Goal: Task Accomplishment & Management: Complete application form

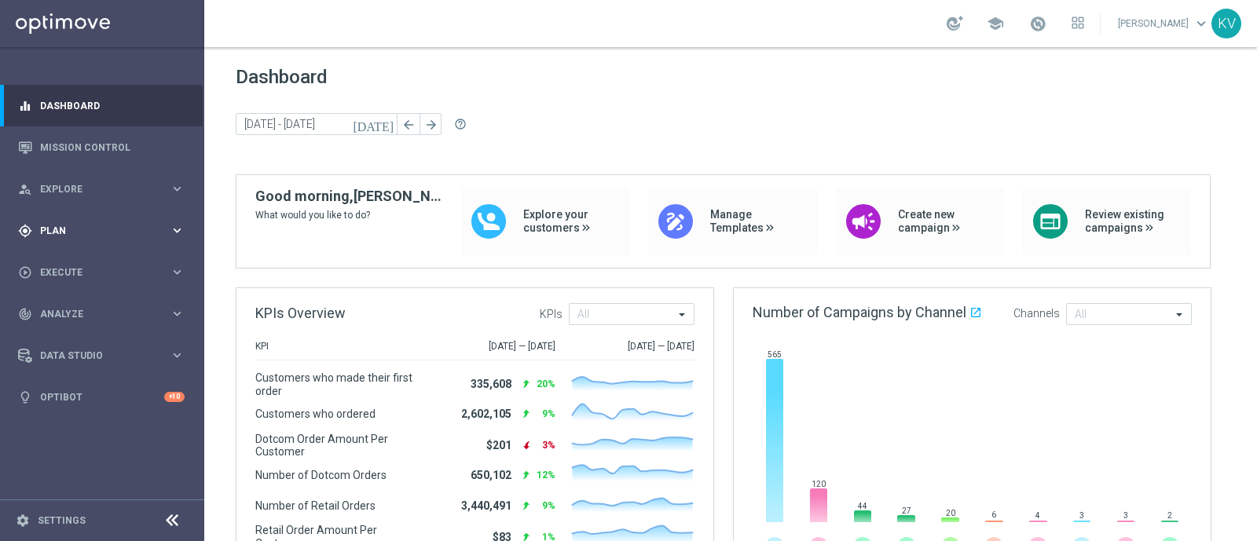
click at [102, 243] on div "gps_fixed Plan keyboard_arrow_right" at bounding box center [101, 231] width 203 height 42
click at [79, 307] on span "Templates" at bounding box center [98, 310] width 112 height 9
click at [76, 333] on link "Optimail" at bounding box center [106, 334] width 115 height 13
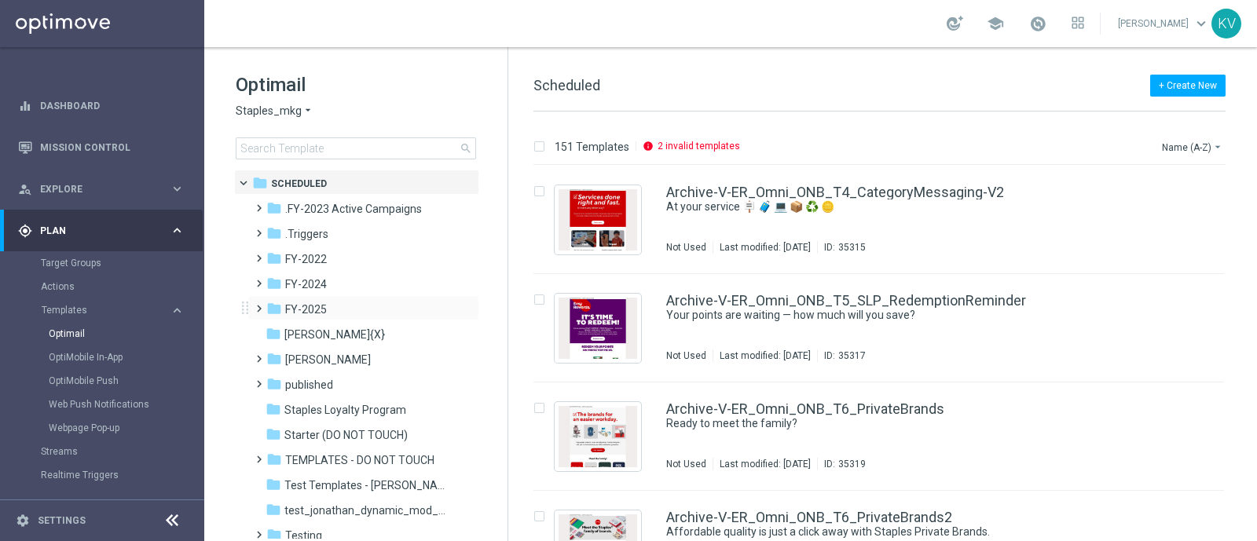
click at [259, 305] on span at bounding box center [255, 301] width 7 height 6
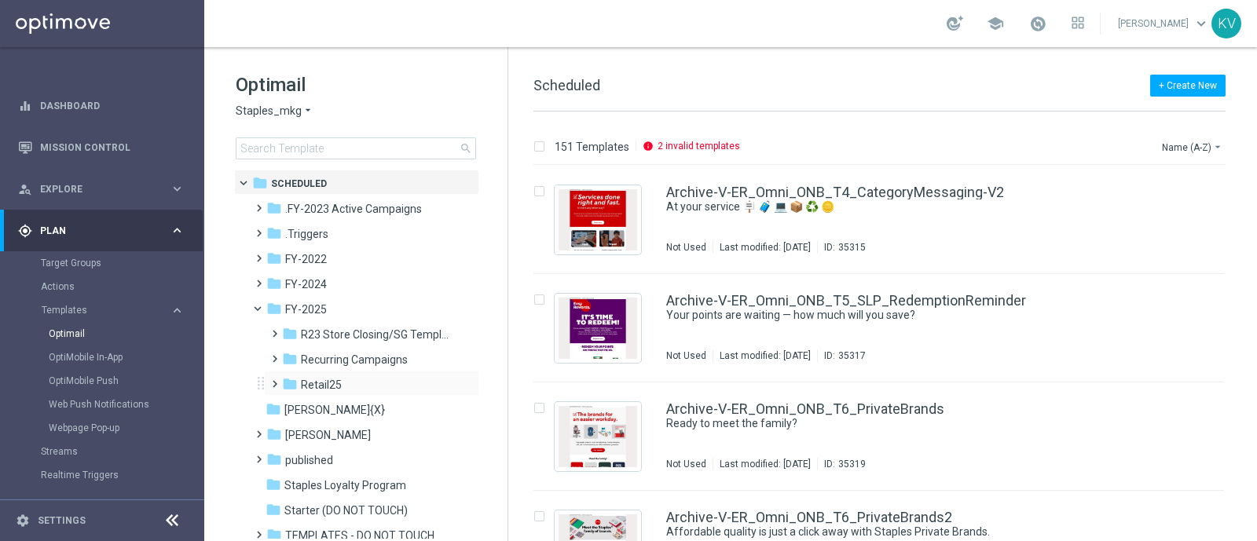
click at [275, 380] on span at bounding box center [271, 377] width 7 height 6
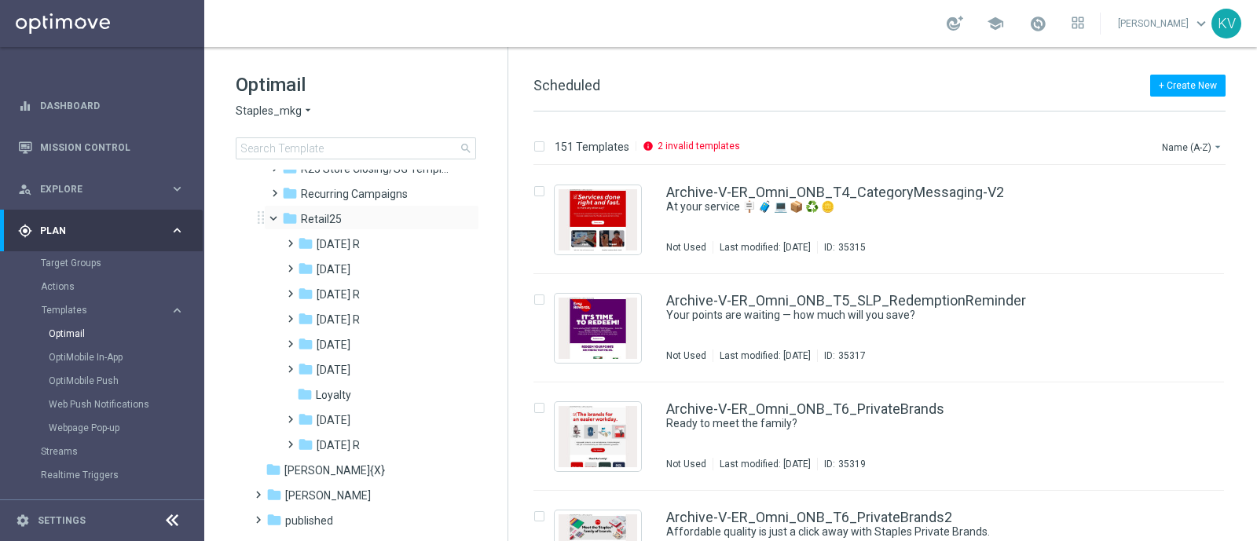
scroll to position [167, 0]
click at [291, 264] on span at bounding box center [287, 261] width 7 height 6
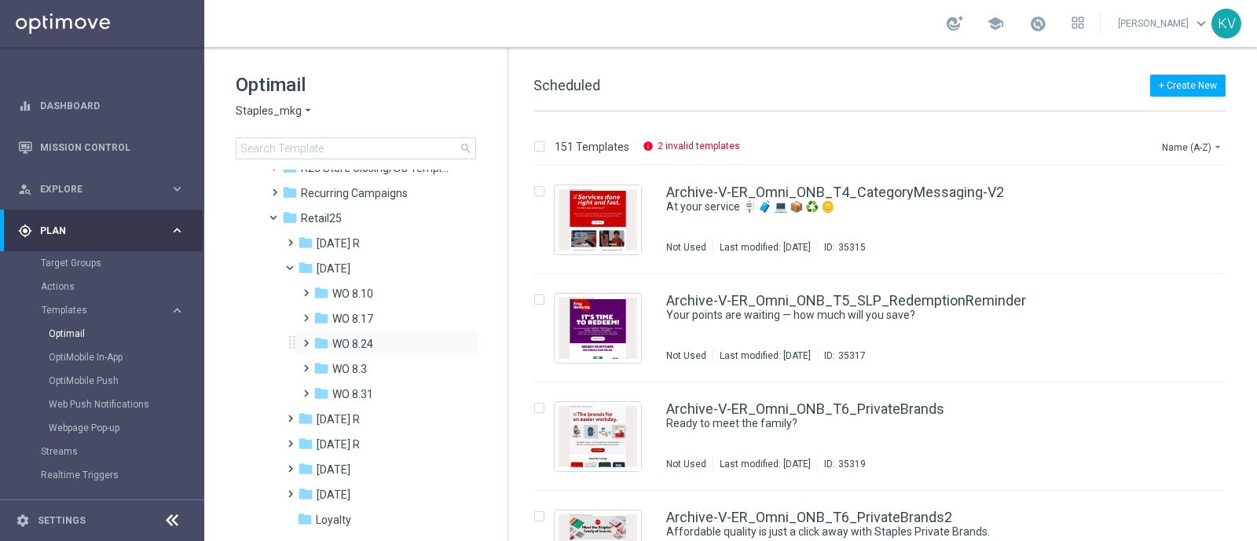
click at [302, 339] on span at bounding box center [302, 336] width 7 height 6
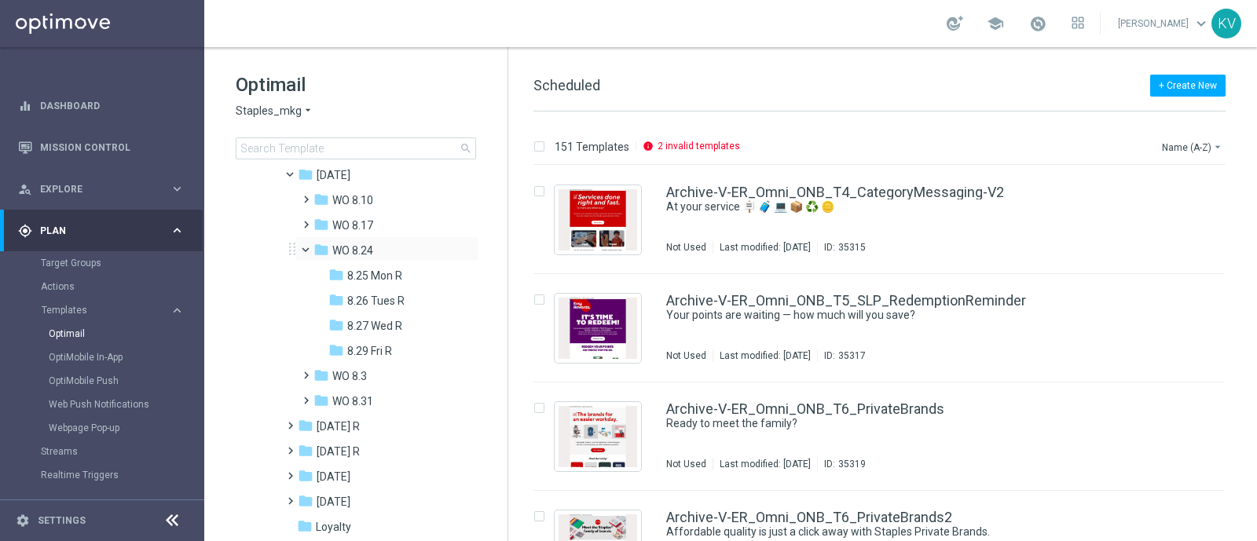
scroll to position [269, 0]
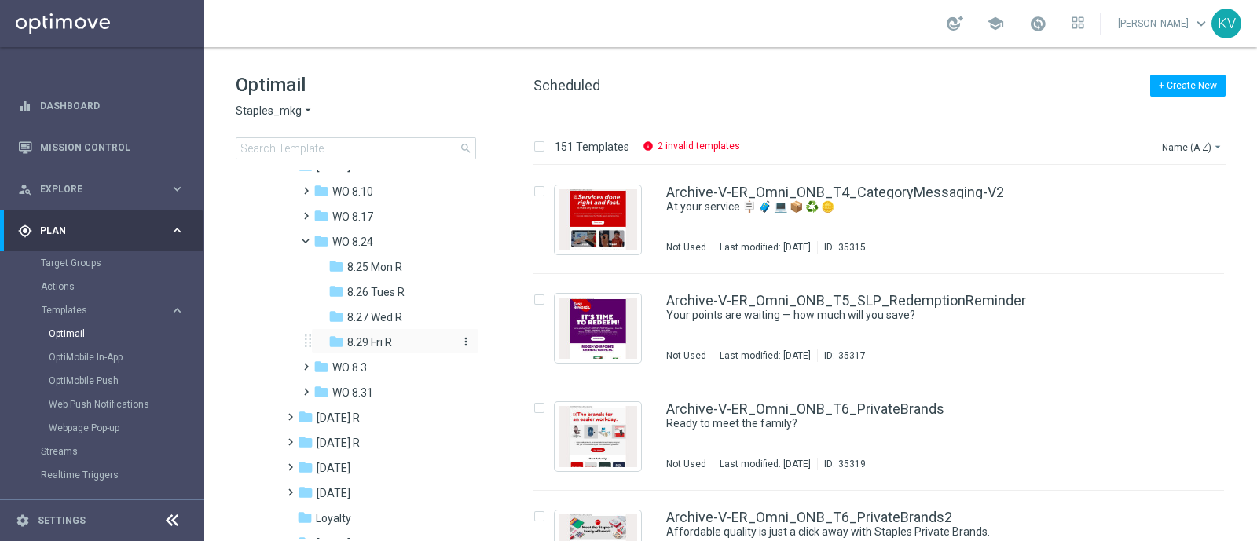
click at [367, 346] on span "8.29 Fri R" at bounding box center [369, 342] width 45 height 14
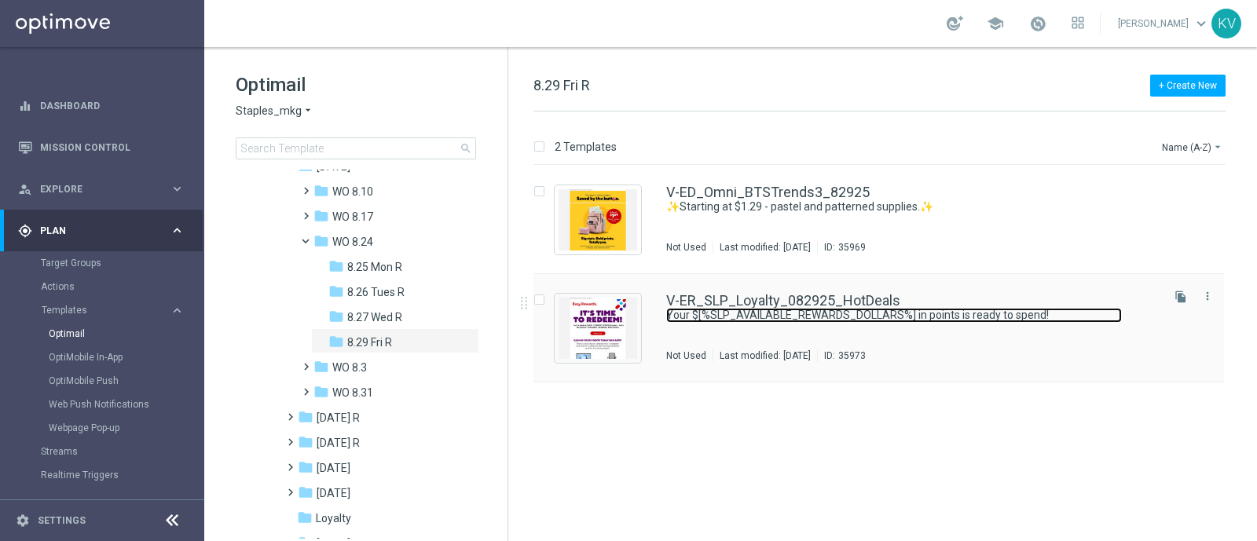
click at [741, 320] on link "Your $[%SLP_AVAILABLE_REWARDS_DOLLARS%] in points is ready to spend!" at bounding box center [894, 315] width 456 height 15
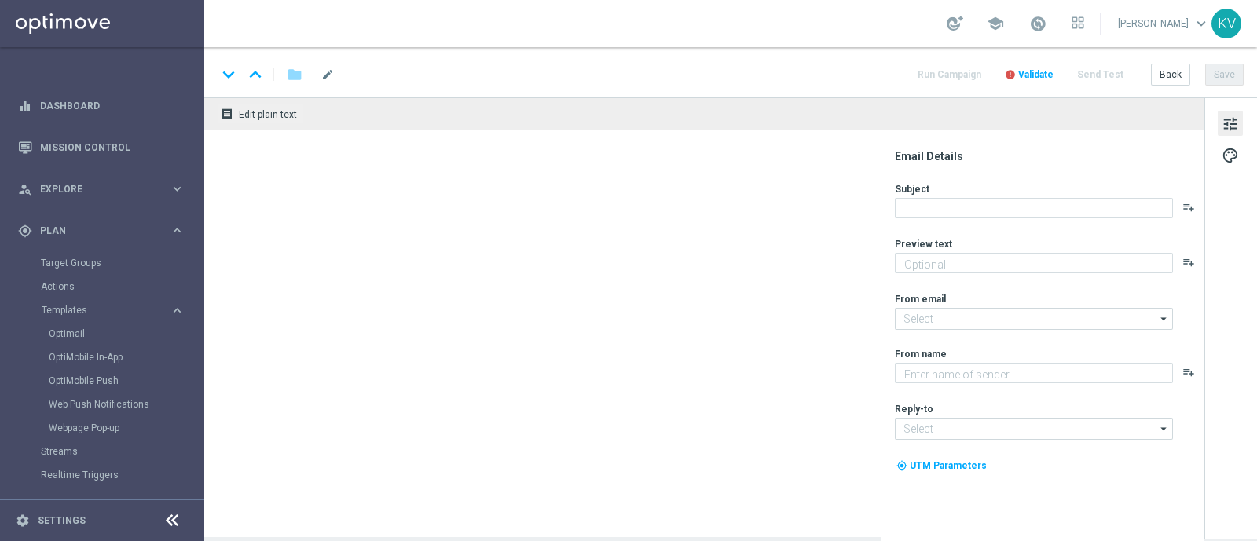
type textarea "Redeem now and save on these top deals."
type input "[EMAIL_ADDRESS][DOMAIN_NAME]"
type textarea "Staples"
type input "[EMAIL_ADDRESS][DOMAIN_NAME]"
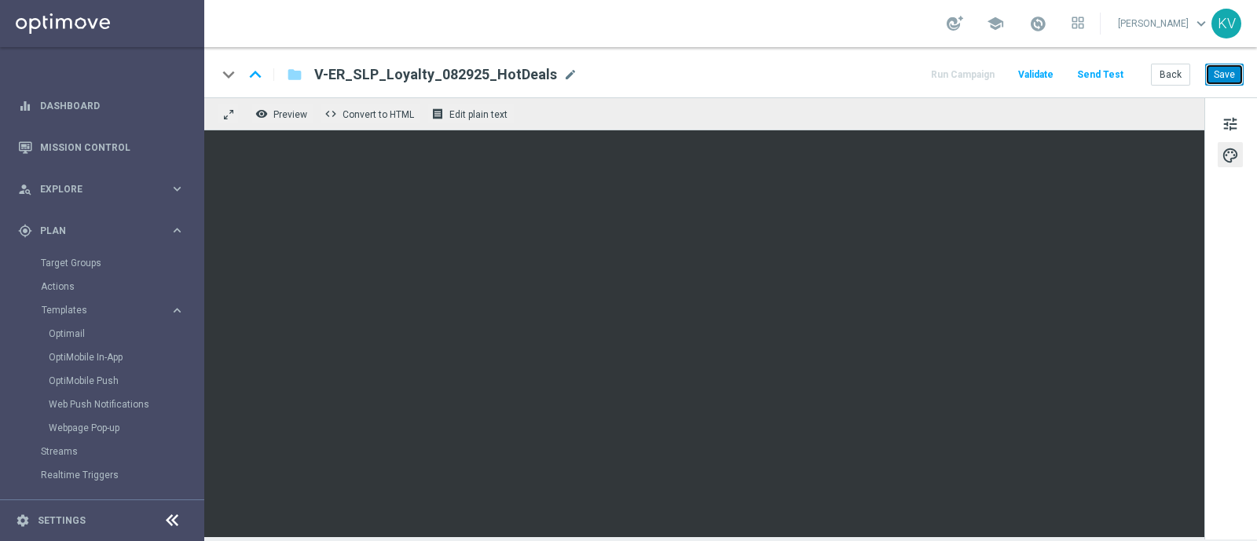
click at [1216, 67] on button "Save" at bounding box center [1224, 75] width 38 height 22
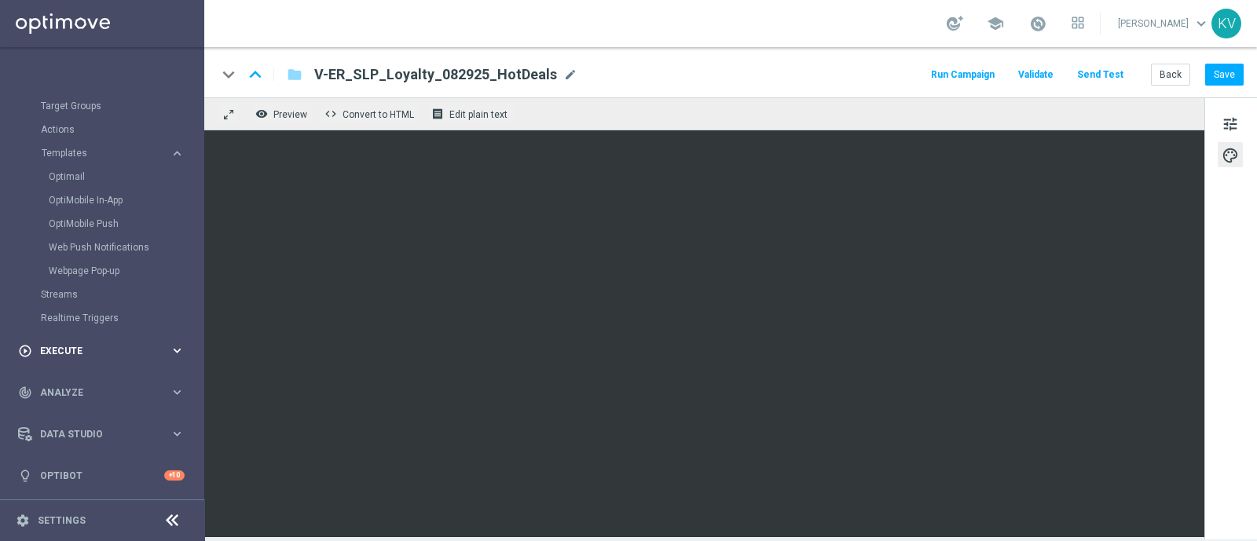
click at [75, 330] on div "play_circle_outline Execute keyboard_arrow_right" at bounding box center [101, 351] width 203 height 42
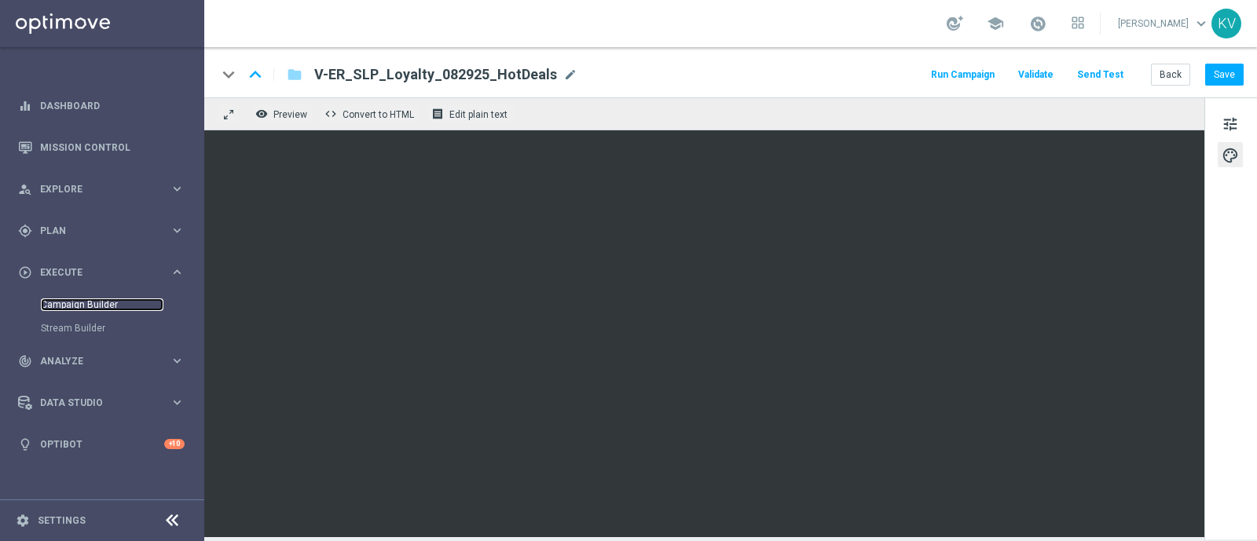
click at [86, 307] on link "Campaign Builder" at bounding box center [102, 304] width 123 height 13
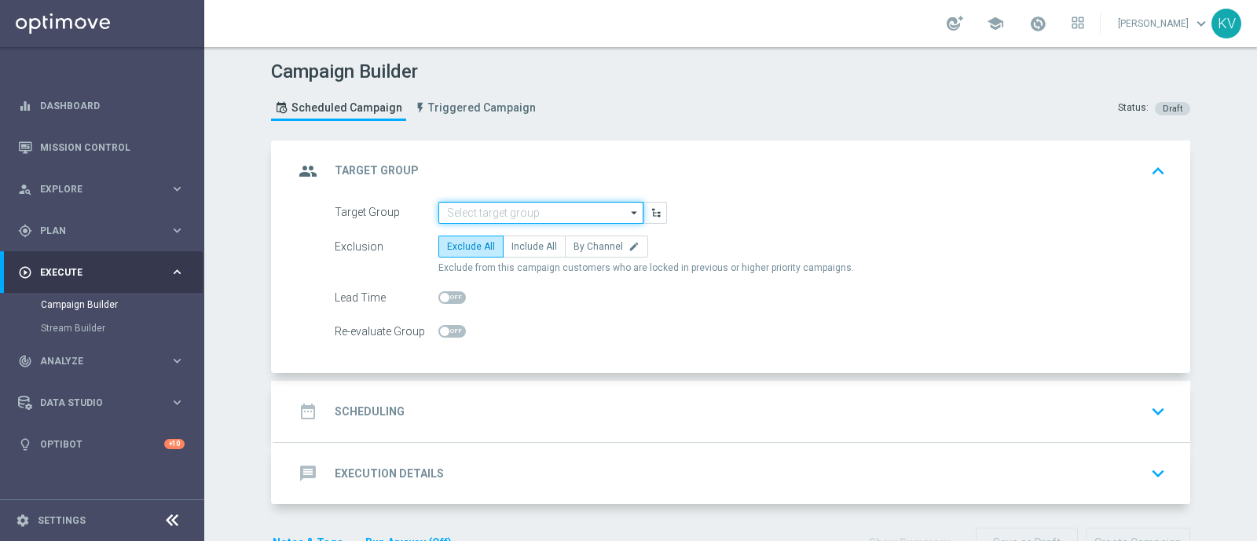
click at [485, 206] on input at bounding box center [540, 213] width 205 height 22
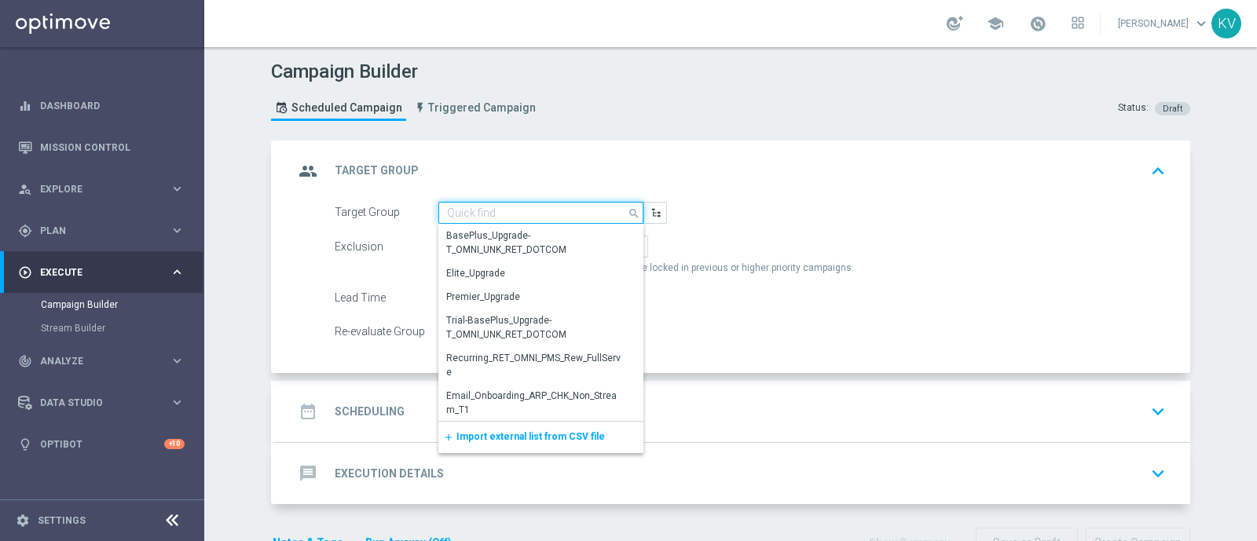
paste input "WED_[PHONE_NUMBER]_SMS_RET_VERIZON"
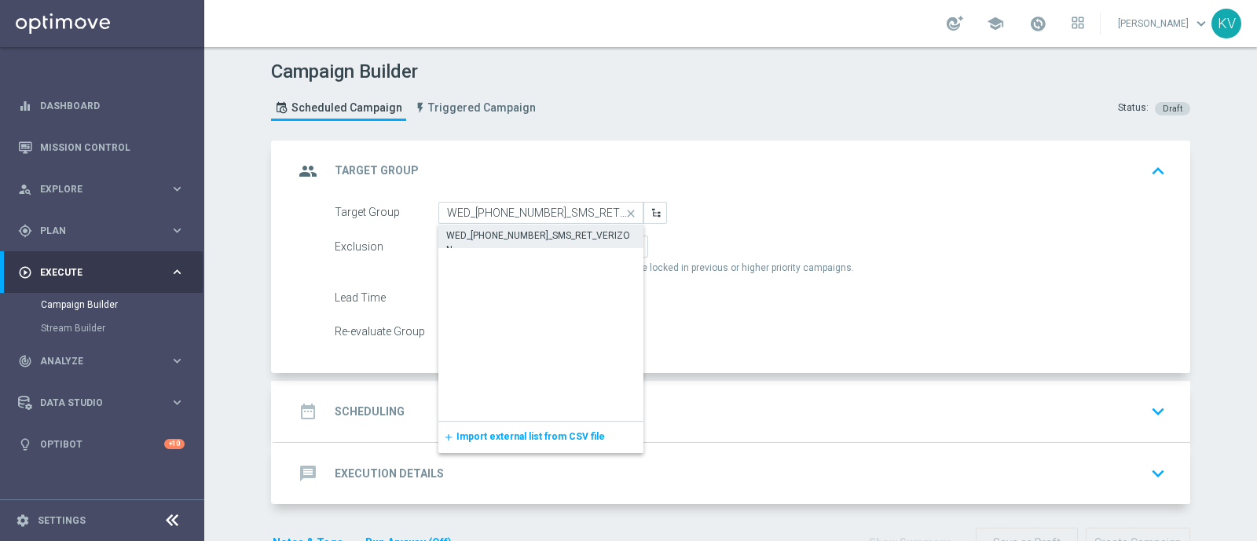
click at [508, 229] on div "WED_[PHONE_NUMBER]_SMS_RET_VERIZON" at bounding box center [540, 243] width 189 height 28
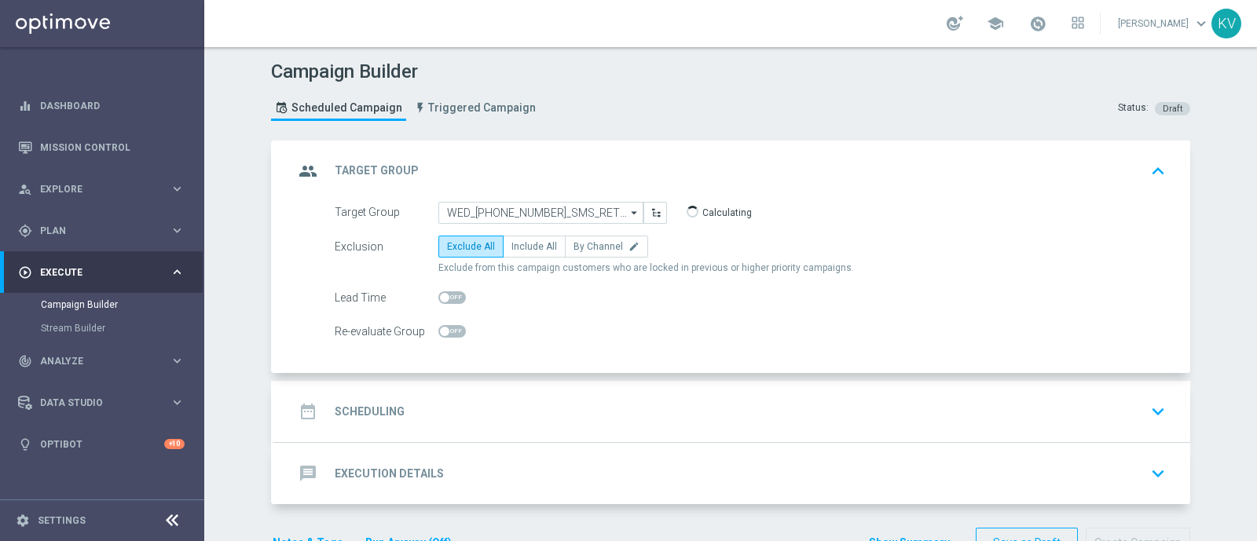
type input "WED_[PHONE_NUMBER]_SMS_RET_VERIZON"
click at [548, 249] on label "Include All" at bounding box center [534, 247] width 63 height 22
click at [521, 249] on input "Include All" at bounding box center [516, 249] width 10 height 10
radio input "true"
click at [542, 401] on div "date_range Scheduling keyboard_arrow_down" at bounding box center [732, 412] width 877 height 30
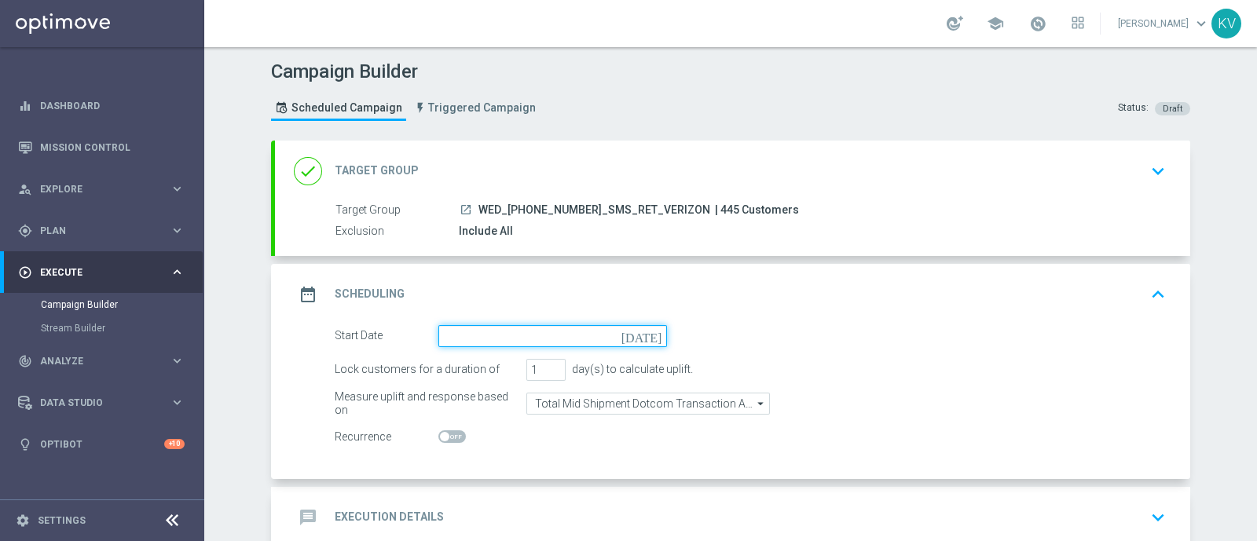
click at [521, 328] on input at bounding box center [552, 336] width 229 height 22
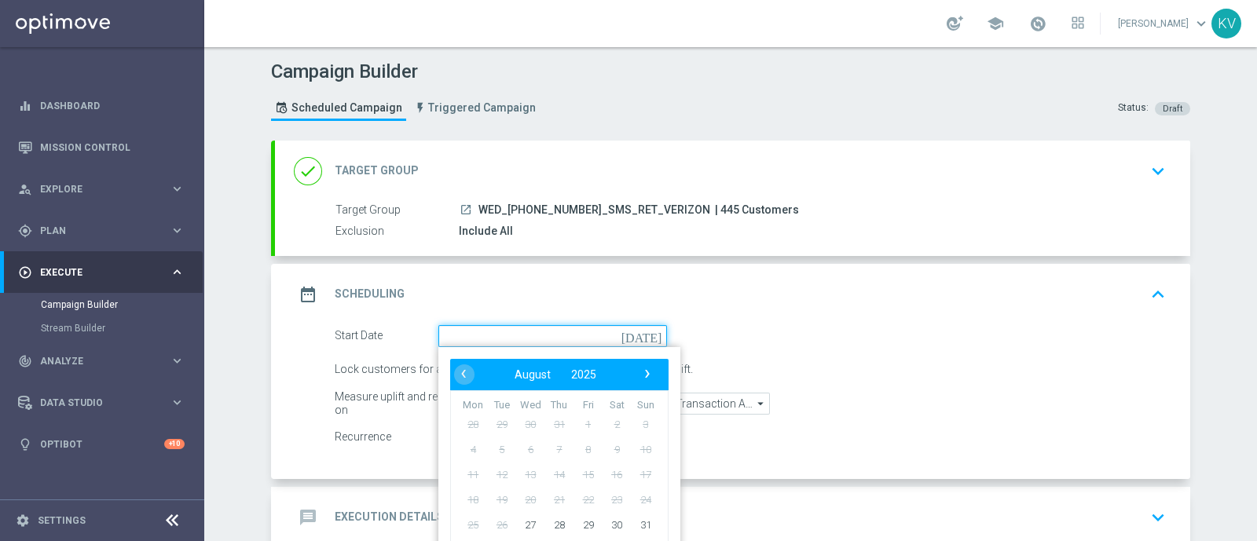
scroll to position [90, 0]
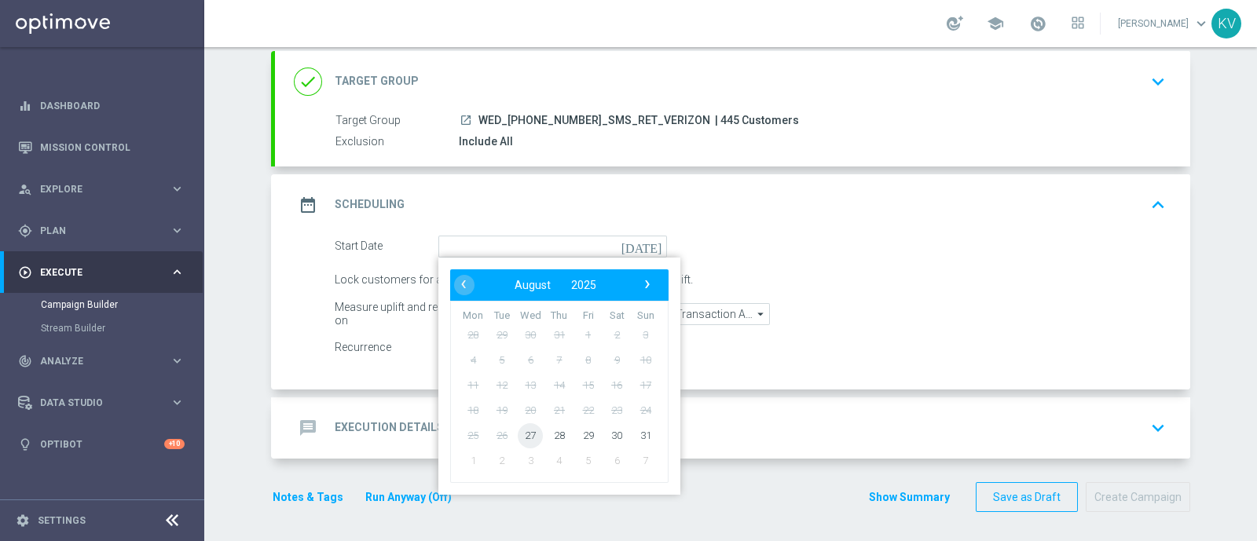
click at [523, 436] on span "27" at bounding box center [530, 435] width 25 height 25
type input "[DATE]"
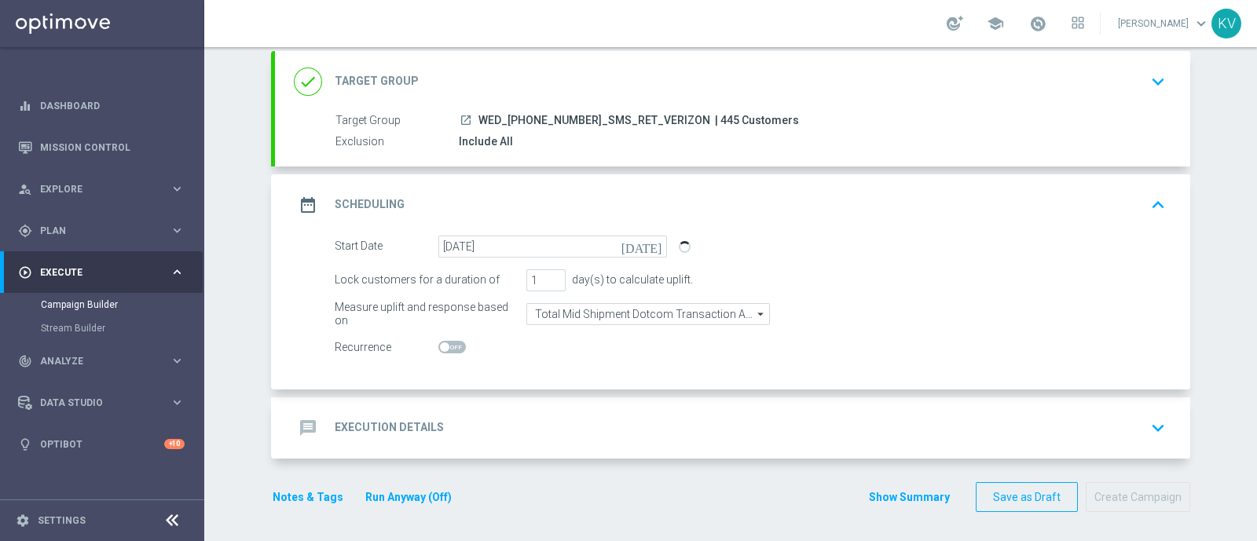
click at [695, 298] on form "Start Date [DATE] [DATE] Lock customers for a duration of 1 day(s) to calculate…" at bounding box center [750, 297] width 831 height 123
click at [693, 312] on input "Total Mid Shipment Dotcom Transaction Amount" at bounding box center [647, 314] width 243 height 22
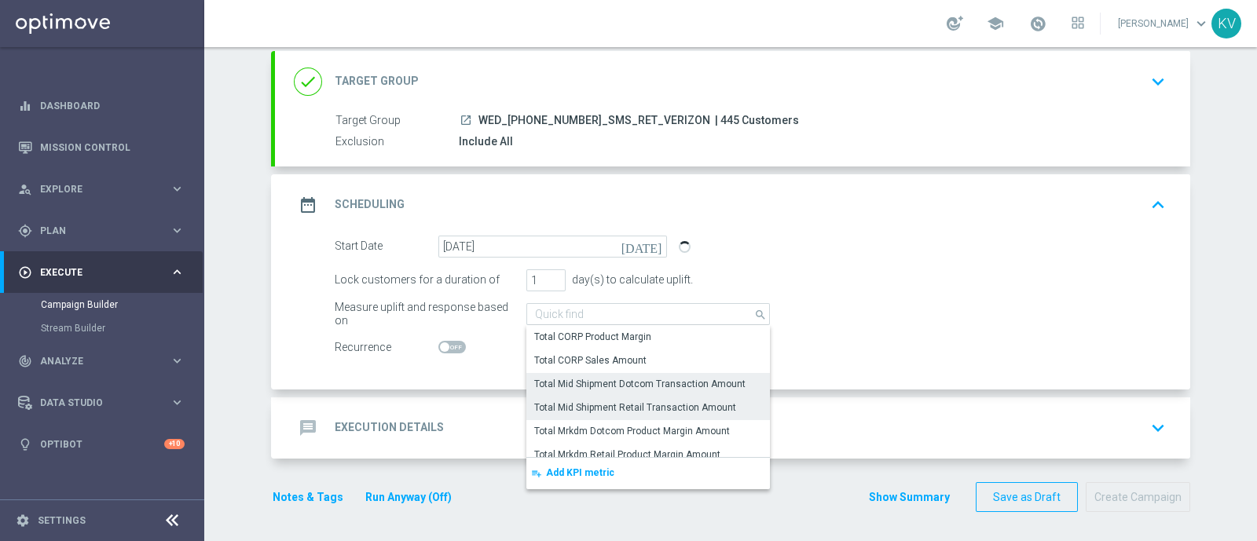
click at [657, 401] on div "Total Mid Shipment Retail Transaction Amount" at bounding box center [635, 408] width 202 height 14
type input "Total Mid Shipment Retail Transaction Amount"
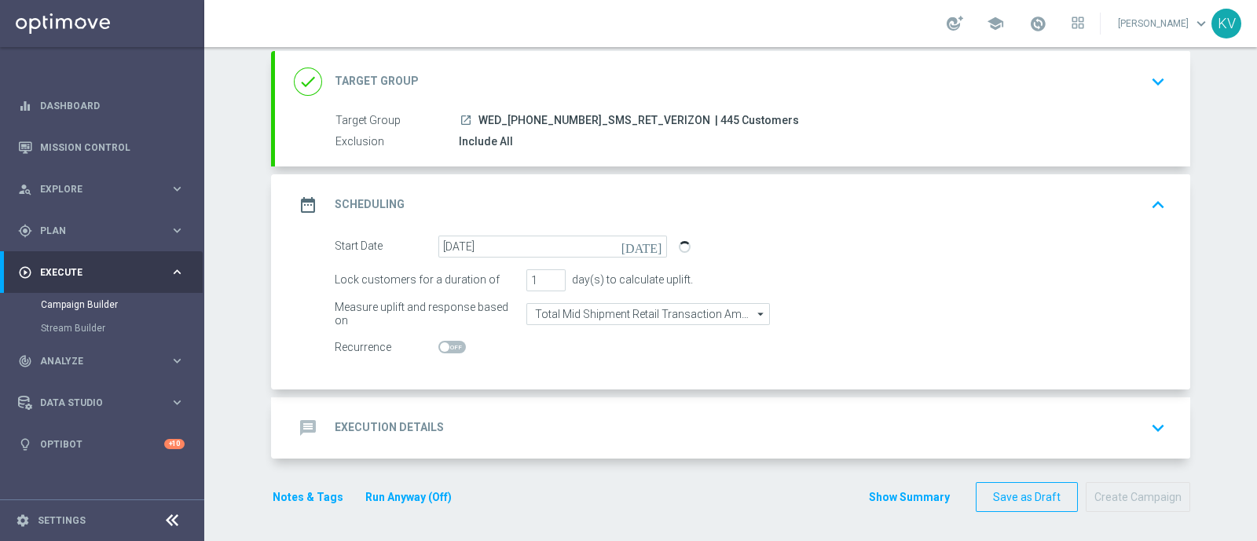
click at [642, 418] on div "message Execution Details keyboard_arrow_down" at bounding box center [732, 428] width 877 height 30
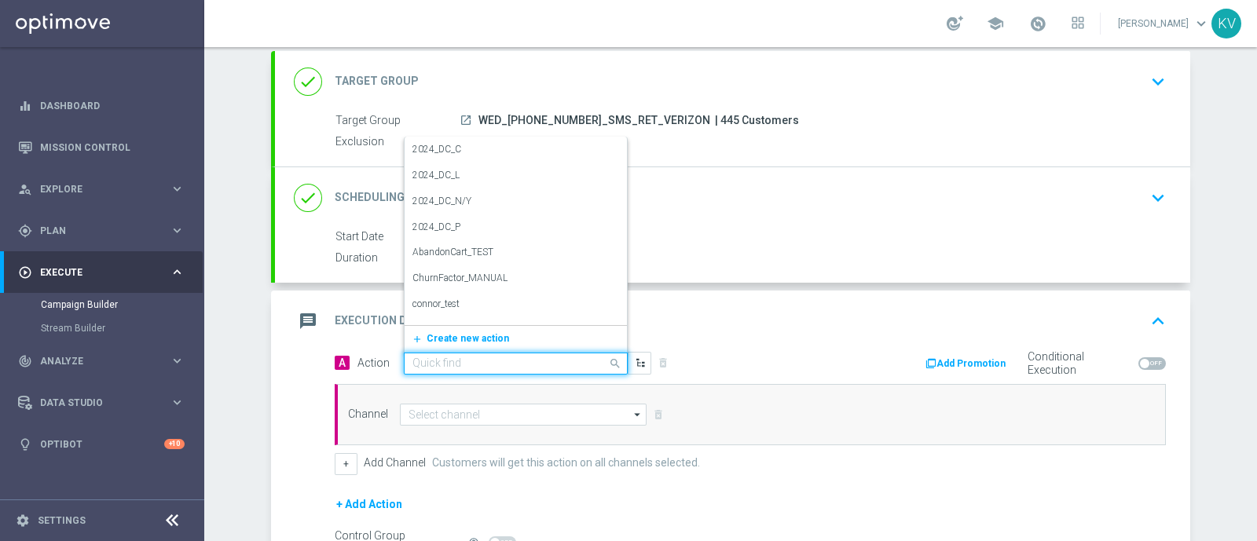
click at [456, 364] on input "text" at bounding box center [499, 363] width 175 height 13
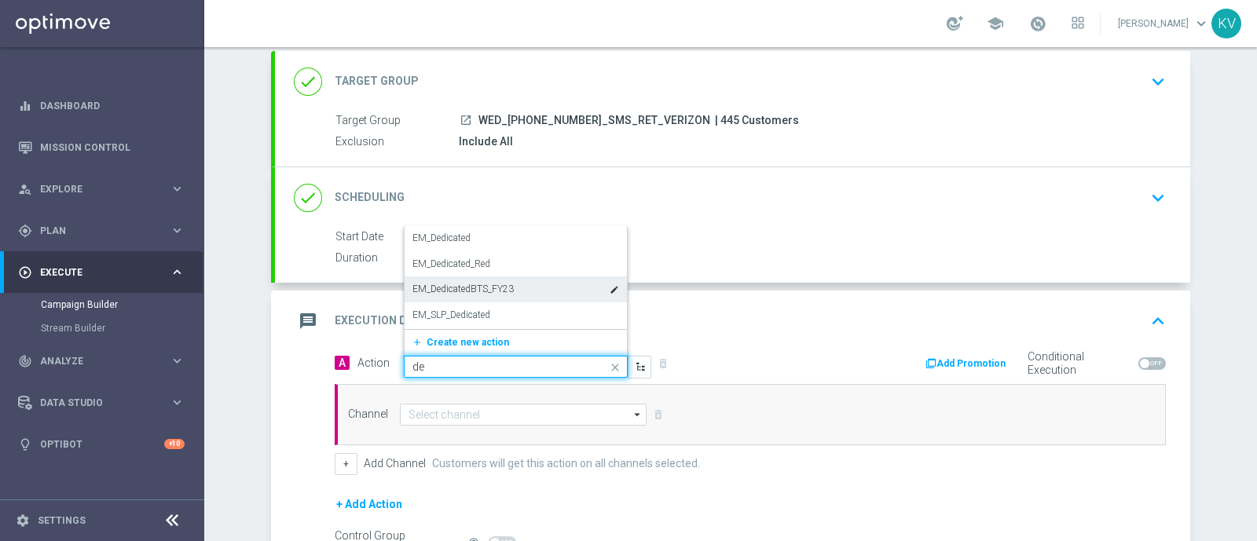
type input "d"
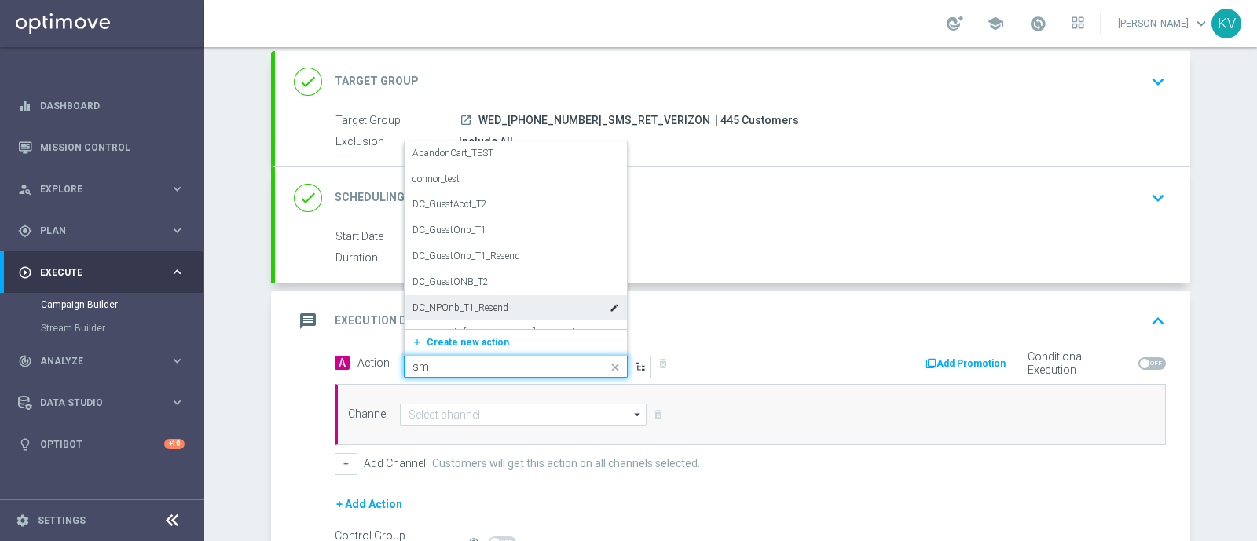
type input "sms"
drag, startPoint x: 483, startPoint y: 298, endPoint x: 469, endPoint y: 311, distance: 18.9
click at [469, 310] on div "MC_Test_EmailSMS edit MC_Test_SMS edit SMS_Awareness edit SMS_Critical_ROC edit…" at bounding box center [515, 216] width 222 height 188
click at [469, 311] on label "SMS_Retail_General" at bounding box center [452, 314] width 81 height 13
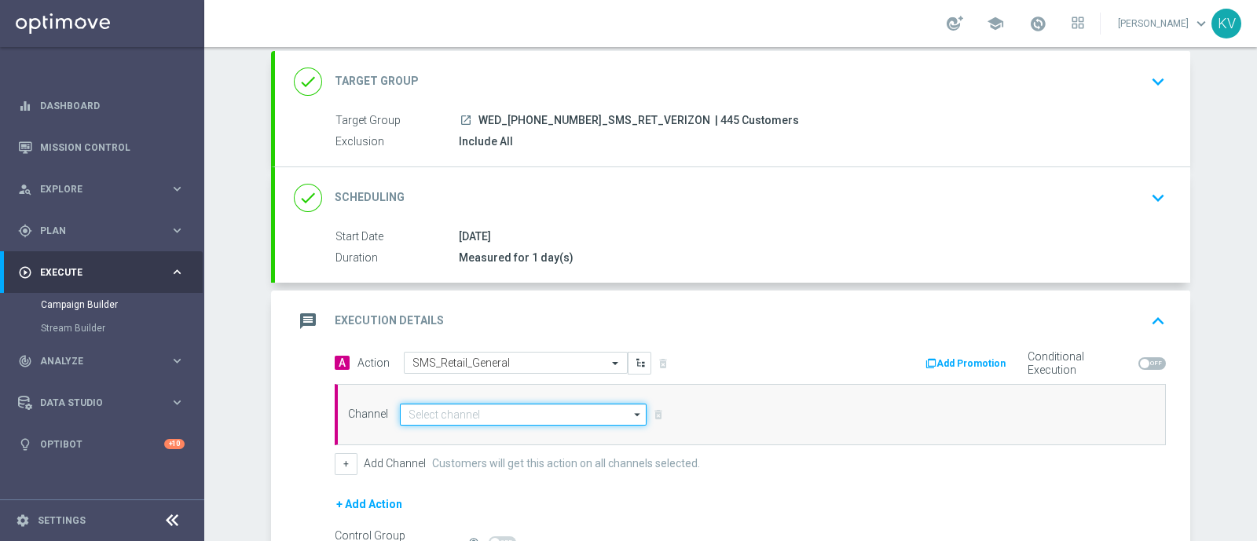
click at [456, 404] on input at bounding box center [523, 415] width 247 height 22
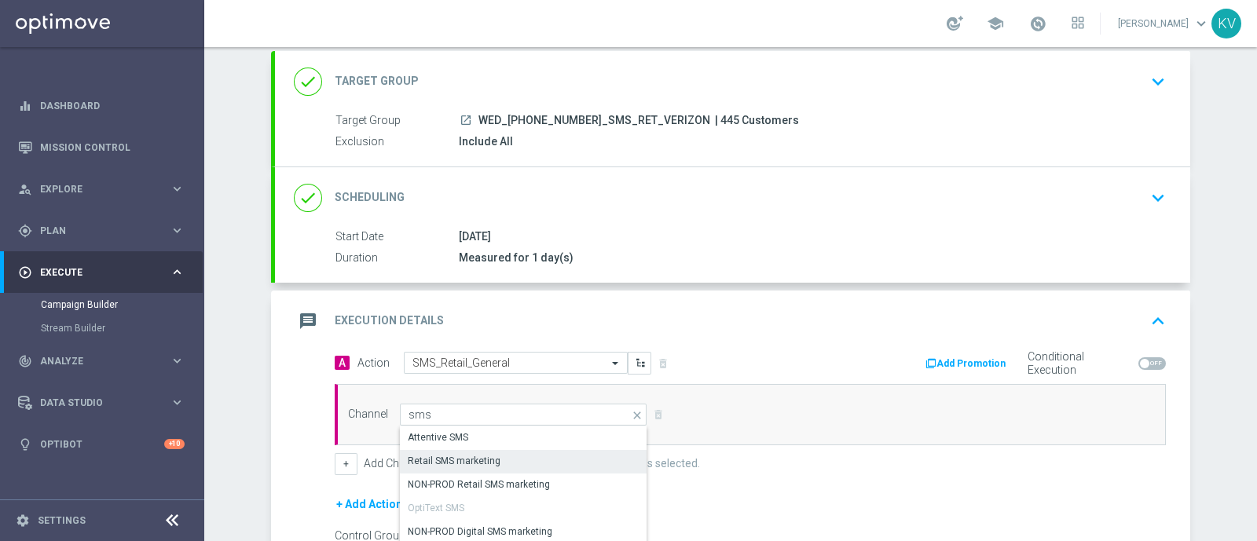
click at [487, 461] on div "Retail SMS marketing" at bounding box center [454, 461] width 93 height 14
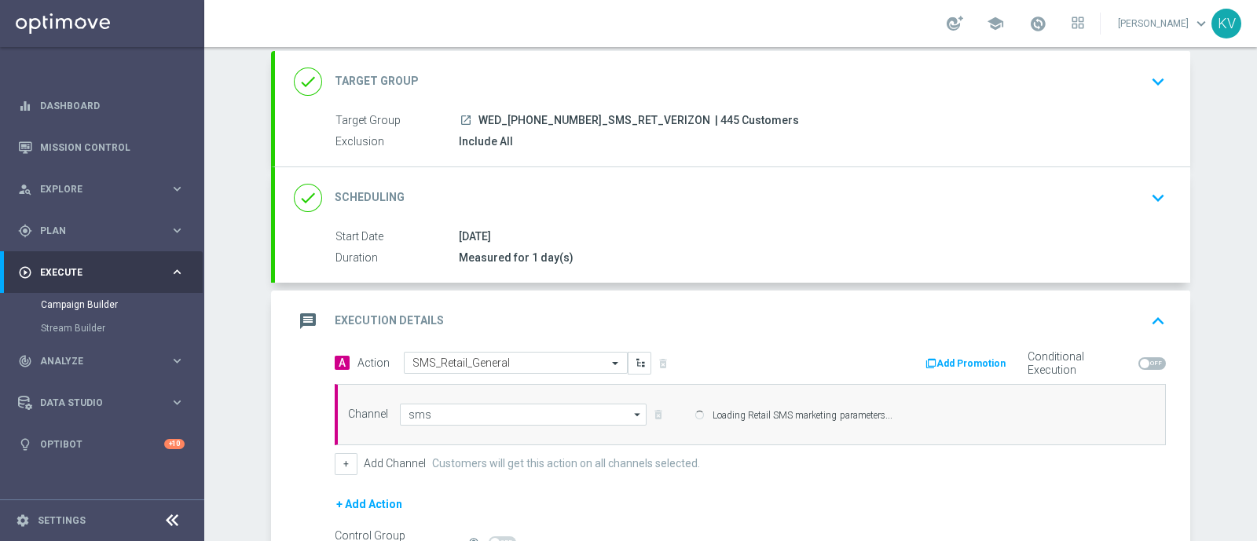
type input "Retail SMS marketing"
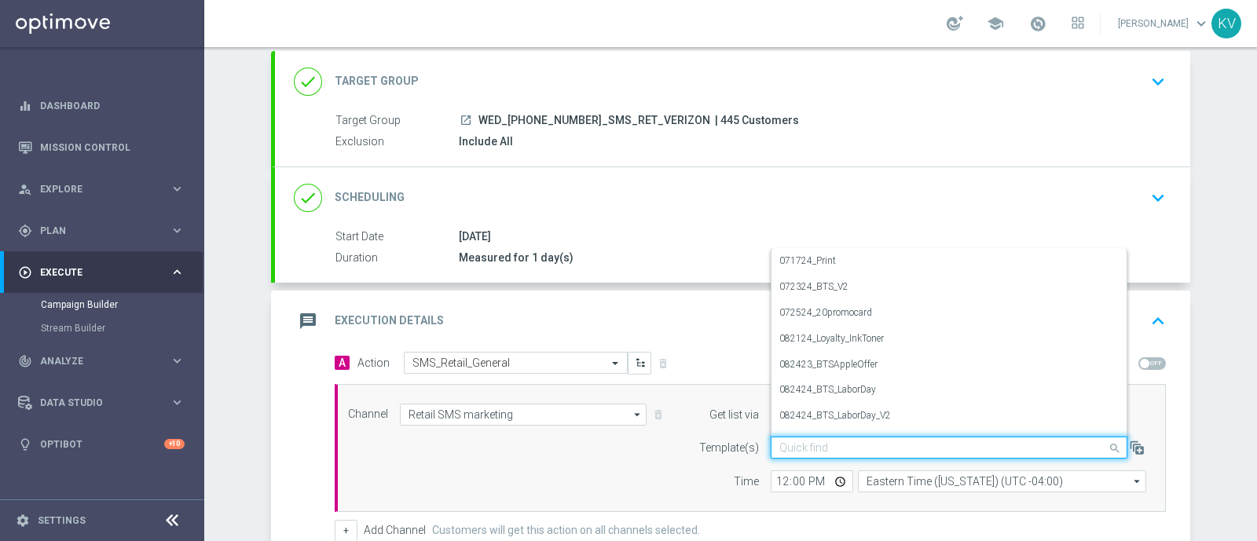
click at [805, 443] on input "text" at bounding box center [933, 447] width 308 height 13
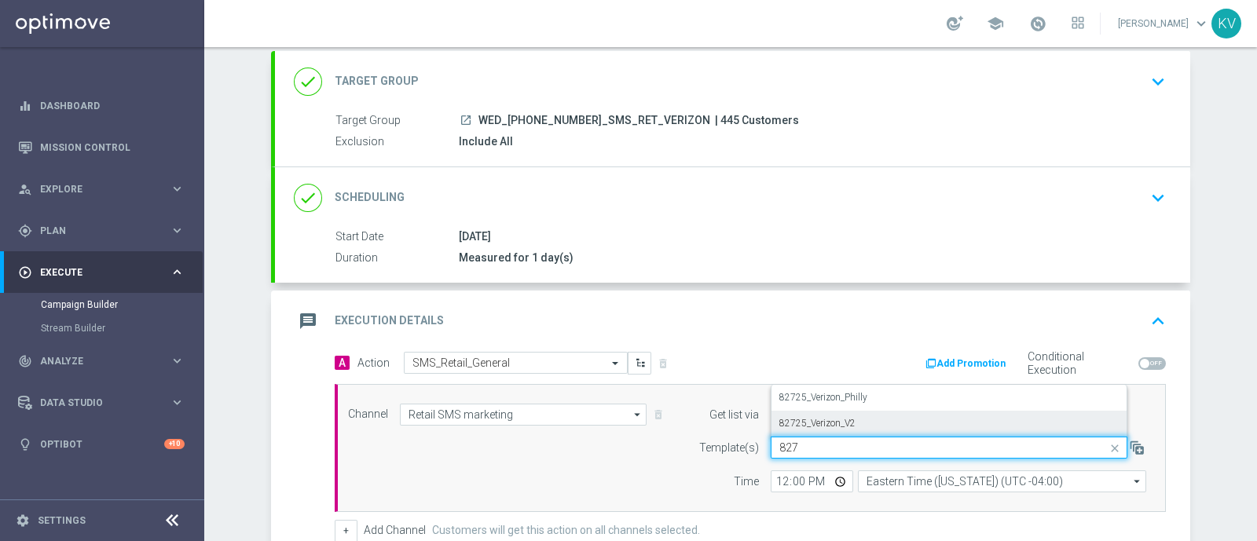
click at [876, 419] on div "82725_Verizon_V2" at bounding box center [948, 424] width 339 height 26
type input "827"
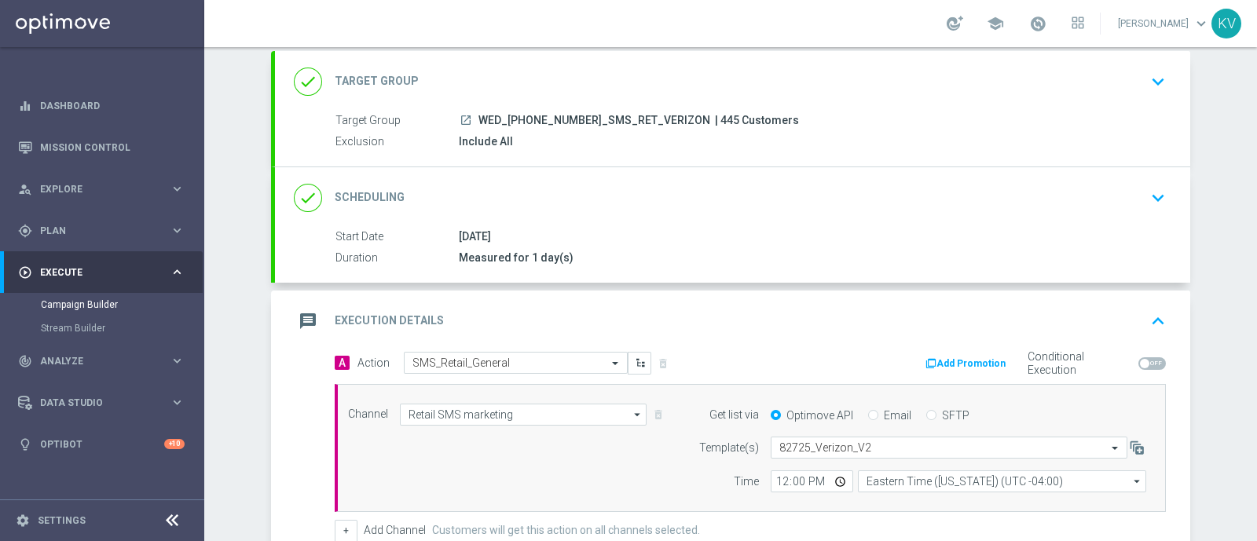
scroll to position [311, 0]
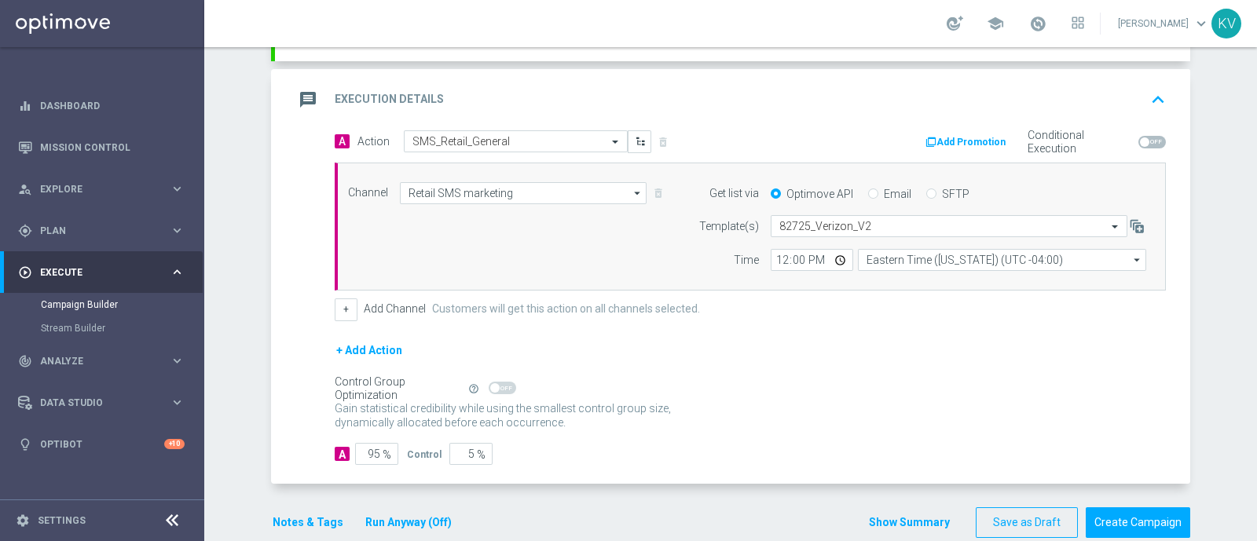
click at [280, 524] on button "Notes & Tags" at bounding box center [308, 523] width 74 height 20
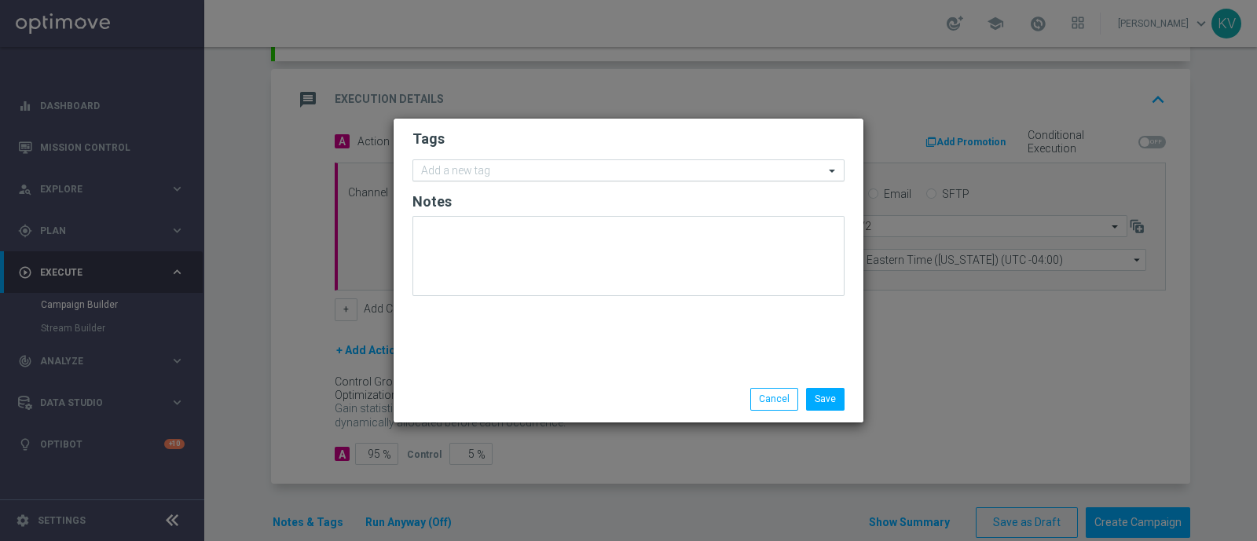
click at [510, 172] on input "text" at bounding box center [622, 171] width 403 height 13
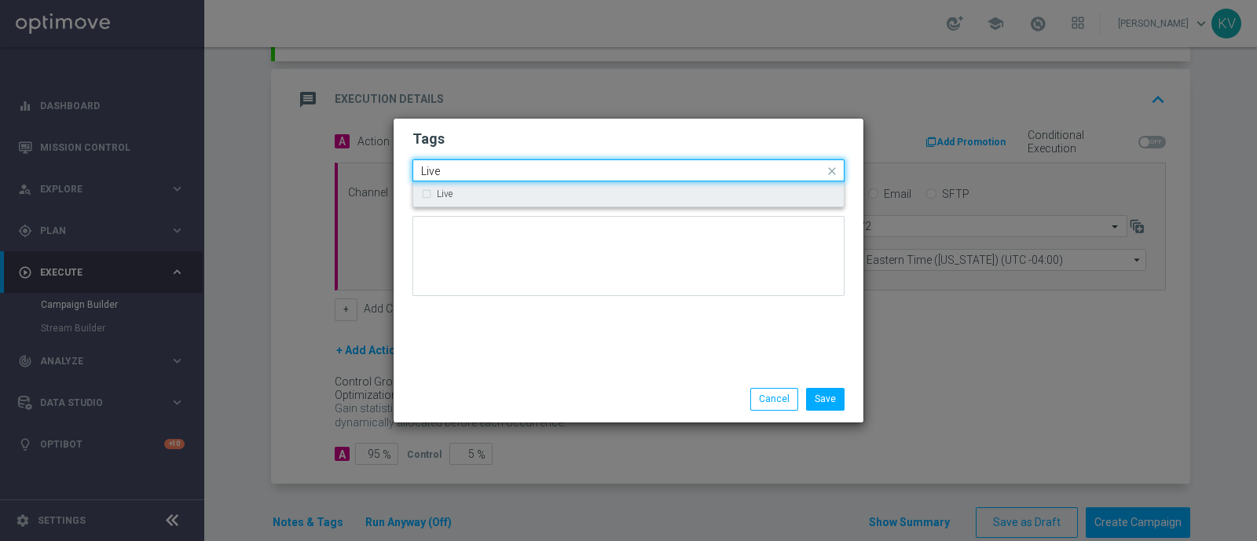
click at [490, 192] on div "Live" at bounding box center [636, 193] width 399 height 9
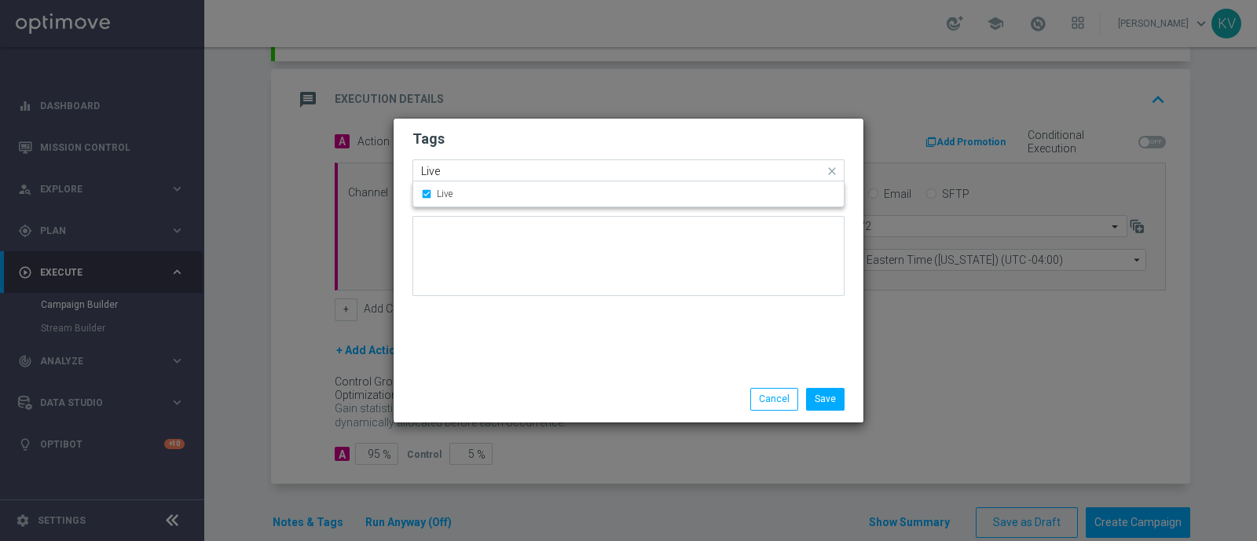
click at [466, 163] on div "Quick find × Live Live" at bounding box center [618, 171] width 411 height 20
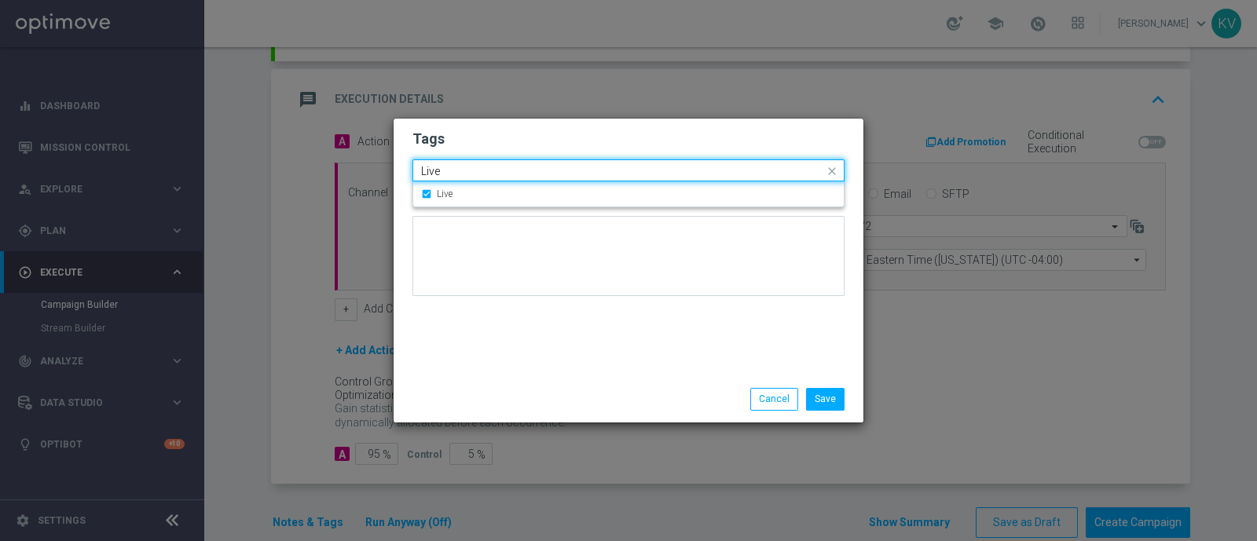
click at [466, 163] on div "Quick find × Live Live" at bounding box center [618, 171] width 411 height 20
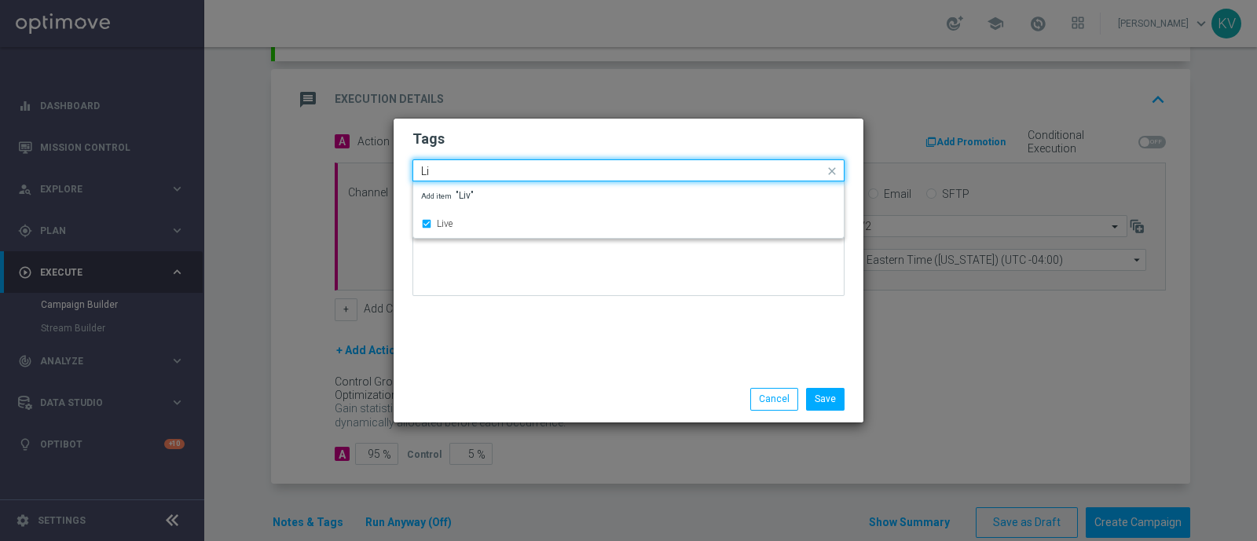
type input "L"
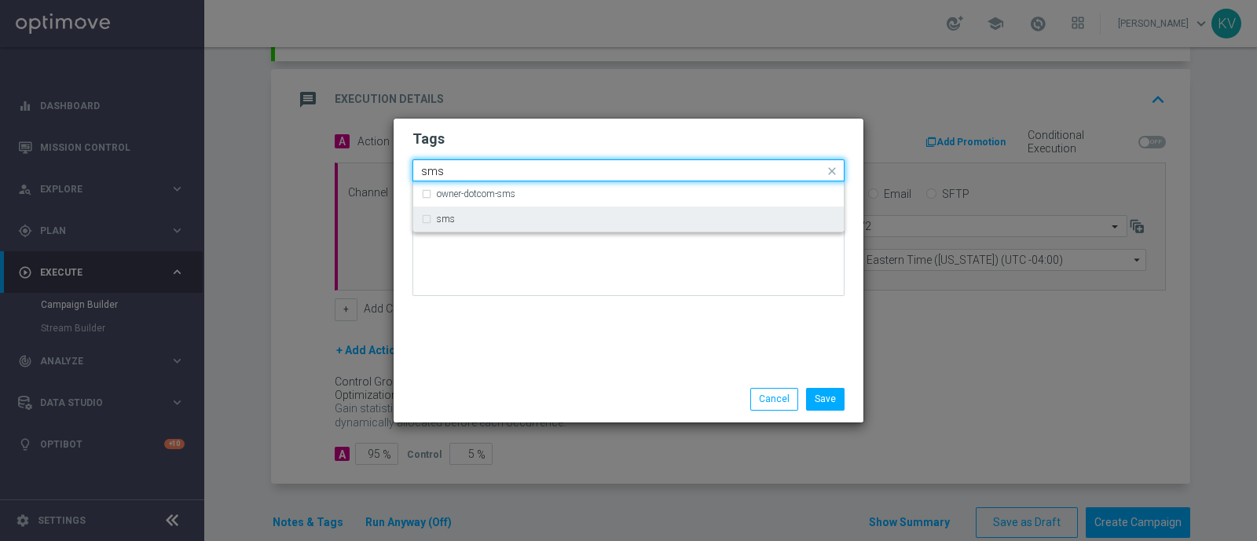
click at [466, 226] on div "sms" at bounding box center [628, 219] width 415 height 25
type input "sms"
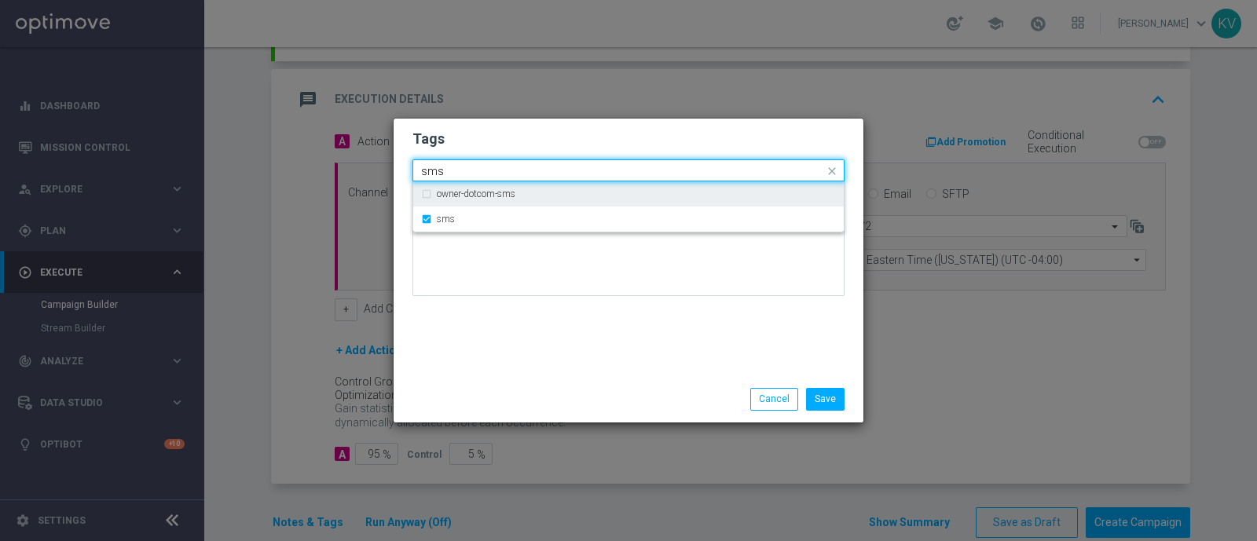
click at [449, 170] on input "sms" at bounding box center [622, 171] width 403 height 13
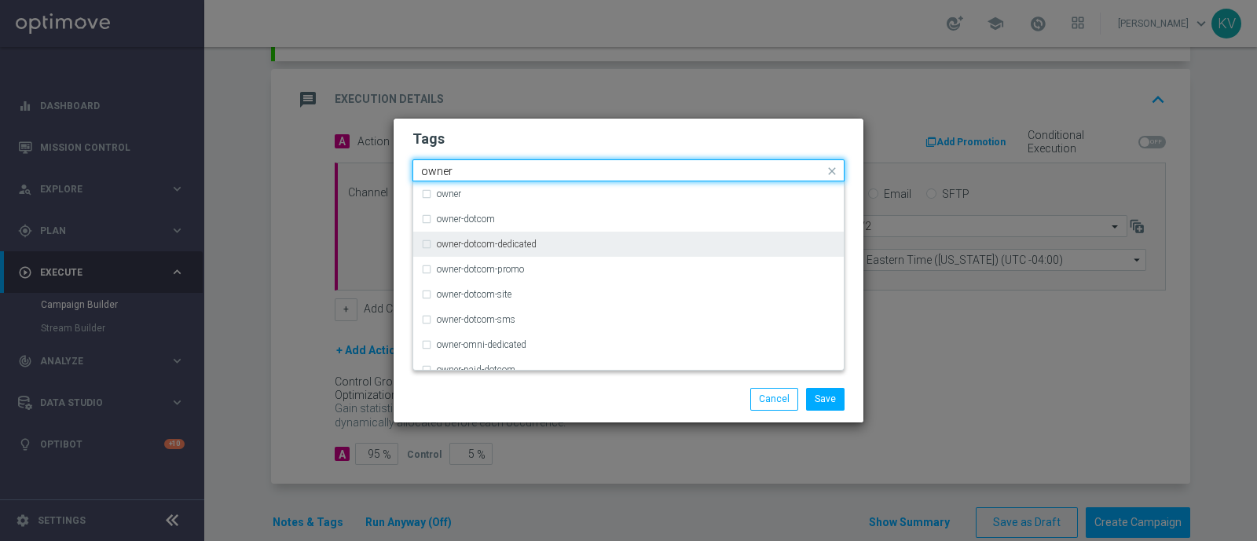
scroll to position [63, 0]
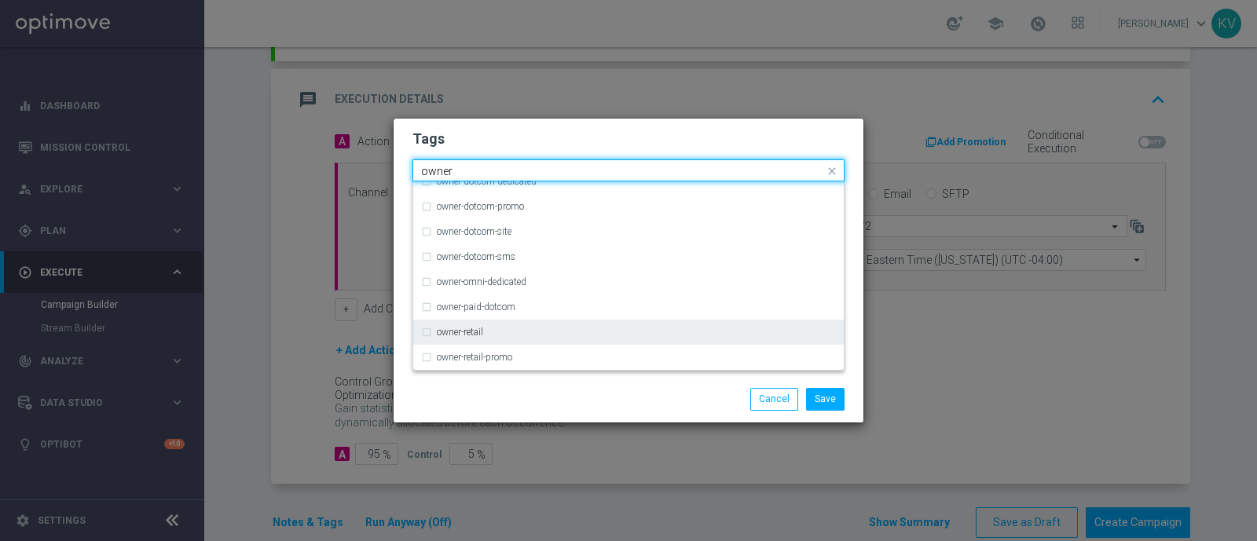
click at [488, 334] on div "owner-retail" at bounding box center [636, 332] width 399 height 9
type input "owner"
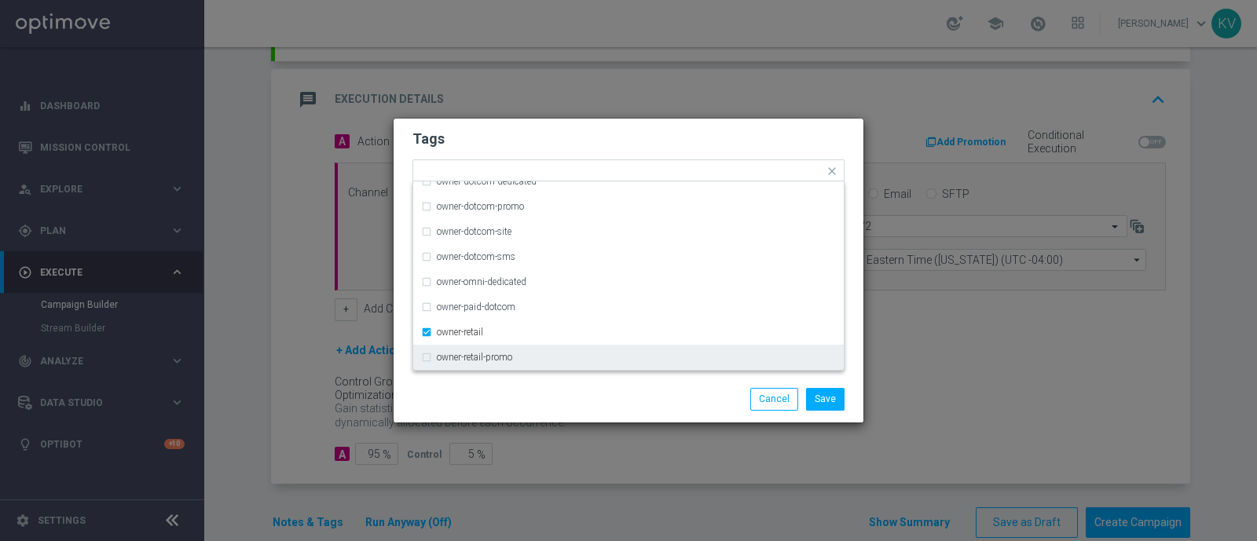
click at [503, 398] on div "Save Cancel" at bounding box center [629, 399] width 456 height 22
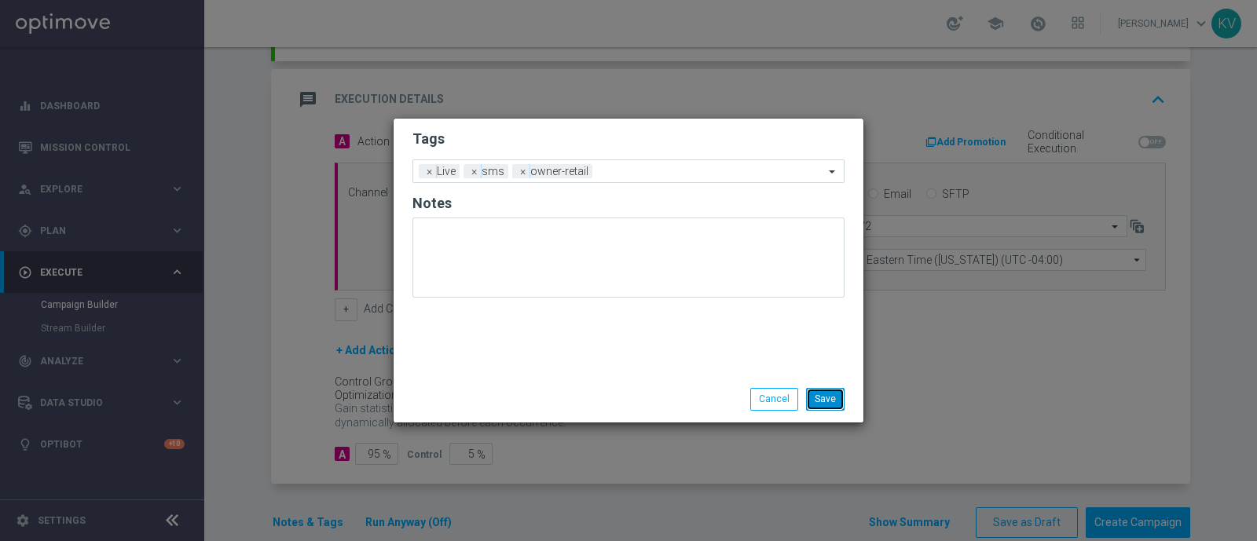
click at [837, 402] on button "Save" at bounding box center [825, 399] width 38 height 22
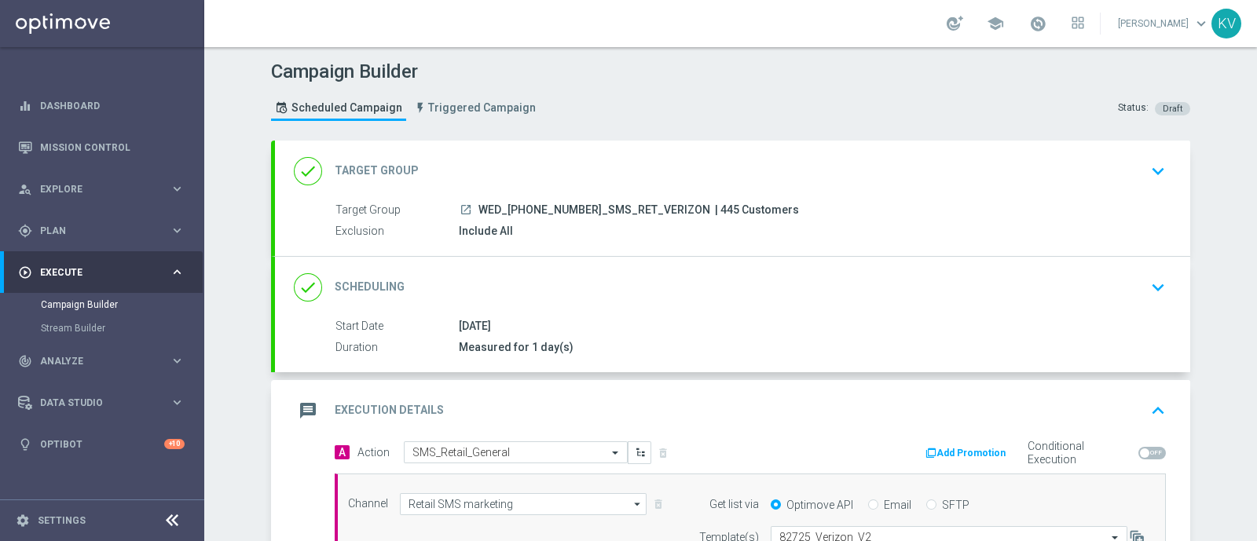
scroll to position [335, 0]
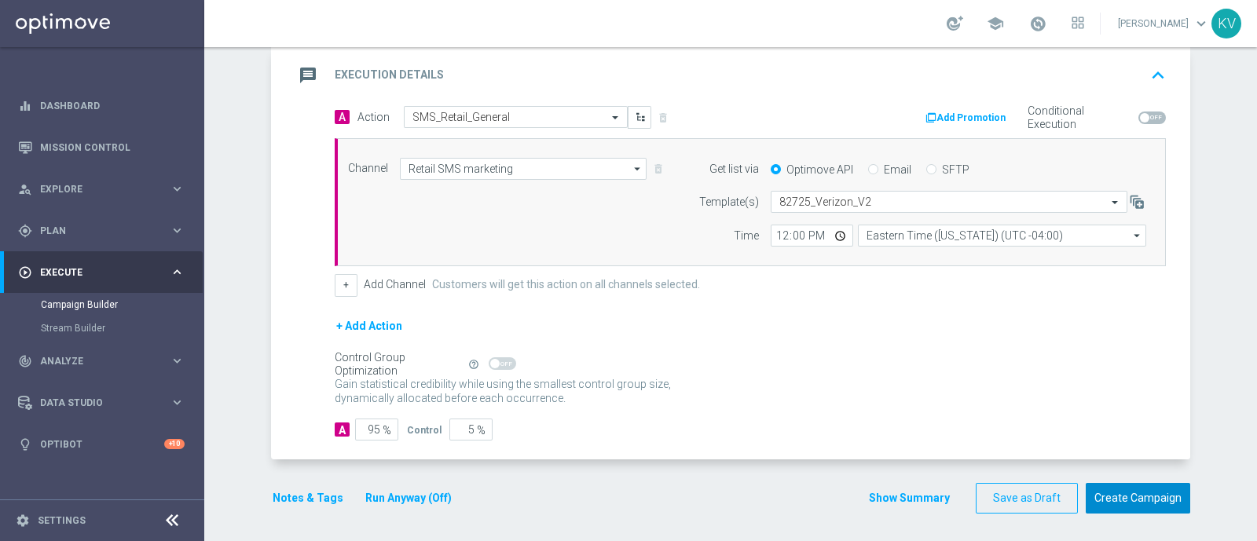
click at [1151, 503] on button "Create Campaign" at bounding box center [1137, 498] width 104 height 31
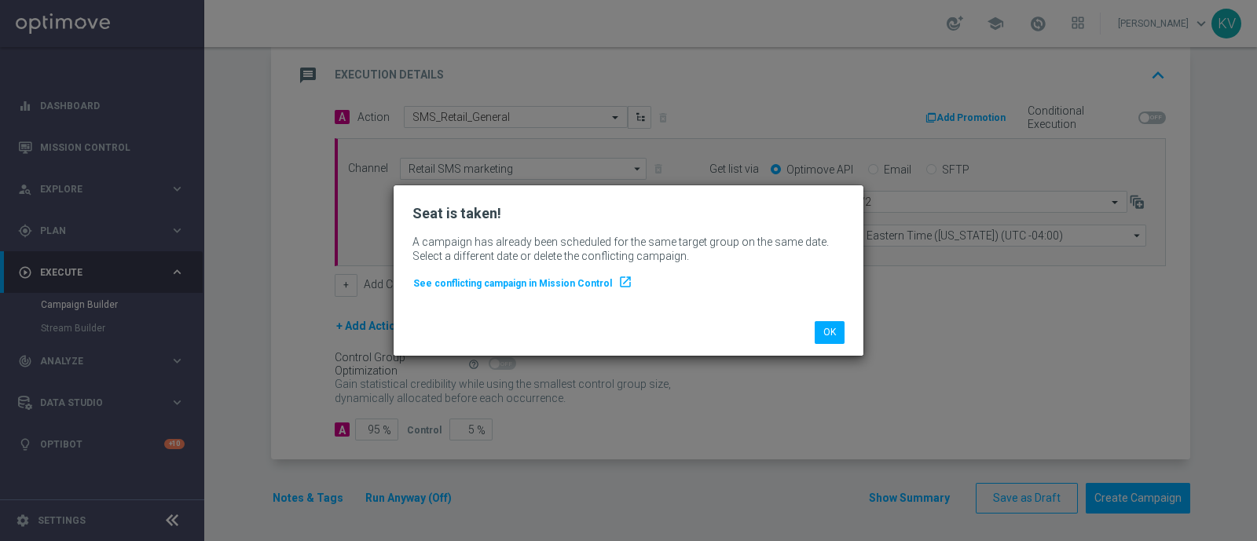
click at [848, 341] on li "OK" at bounding box center [830, 332] width 38 height 22
click at [830, 335] on button "OK" at bounding box center [829, 332] width 30 height 22
